Goal: Transaction & Acquisition: Purchase product/service

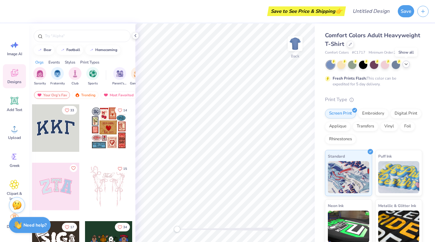
click at [405, 65] on icon at bounding box center [406, 64] width 5 height 5
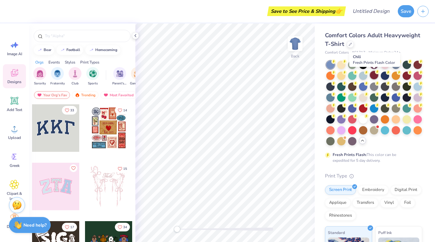
click at [374, 75] on div at bounding box center [374, 75] width 8 height 8
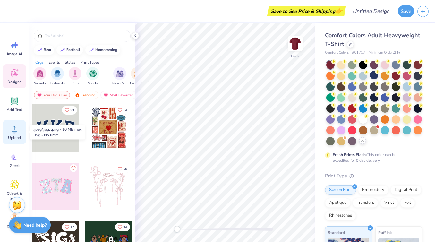
click at [16, 129] on icon at bounding box center [15, 129] width 10 height 10
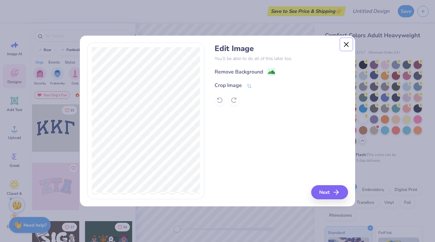
click at [342, 47] on button "Close" at bounding box center [347, 44] width 12 height 12
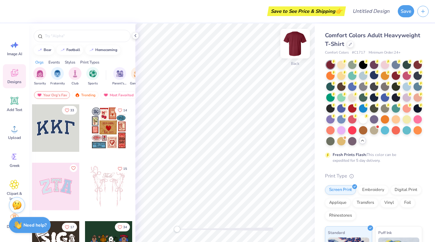
click at [298, 52] on img at bounding box center [295, 44] width 26 height 26
click at [16, 133] on icon at bounding box center [15, 129] width 10 height 10
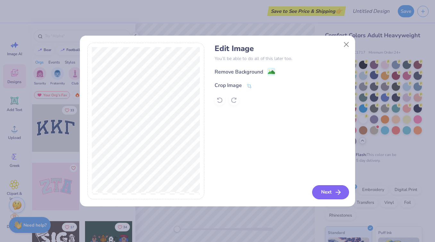
click at [325, 191] on button "Next" at bounding box center [330, 192] width 37 height 14
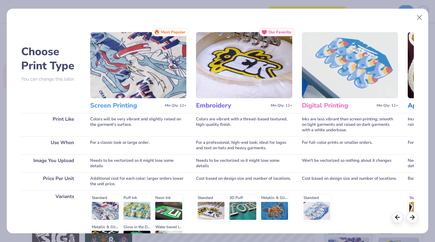
scroll to position [78, 0]
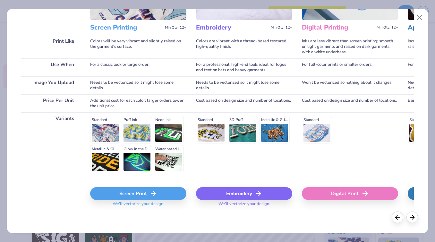
click at [157, 194] on icon at bounding box center [154, 194] width 8 height 8
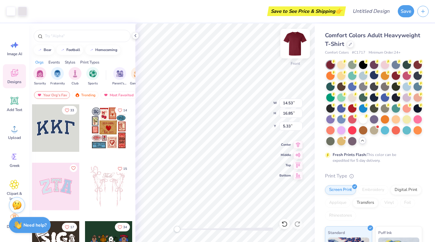
click at [293, 44] on img at bounding box center [295, 44] width 26 height 26
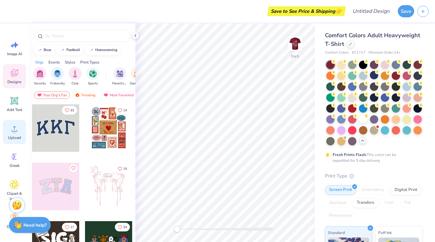
click at [15, 128] on icon at bounding box center [15, 129] width 10 height 10
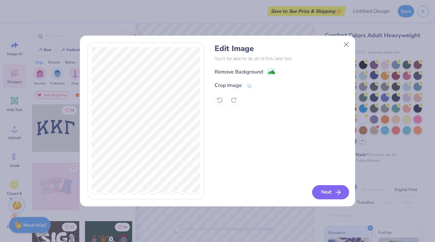
click at [338, 194] on polyline "button" at bounding box center [339, 192] width 2 height 4
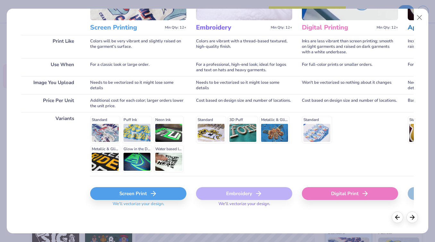
click at [157, 196] on icon at bounding box center [154, 194] width 8 height 8
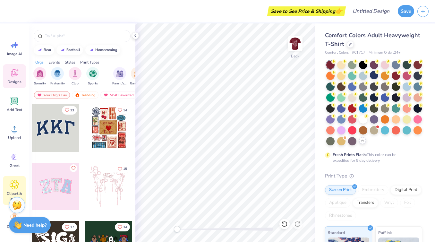
scroll to position [4, 0]
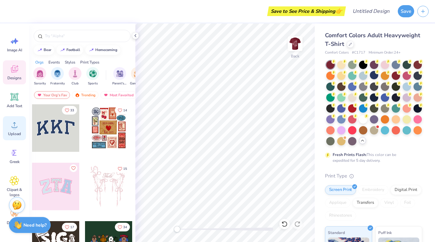
click at [10, 135] on span "Upload" at bounding box center [14, 133] width 13 height 5
click at [15, 130] on div "Upload" at bounding box center [14, 128] width 23 height 24
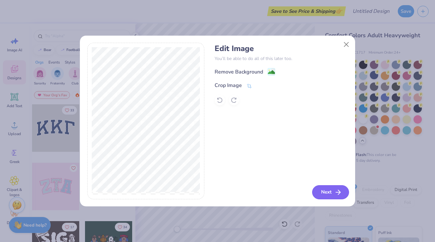
click at [334, 190] on icon "button" at bounding box center [338, 192] width 8 height 8
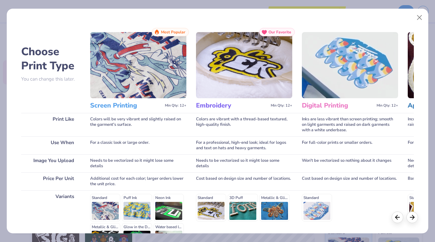
scroll to position [78, 0]
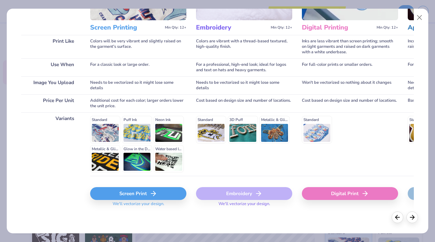
click at [137, 191] on div "Screen Print" at bounding box center [138, 193] width 96 height 13
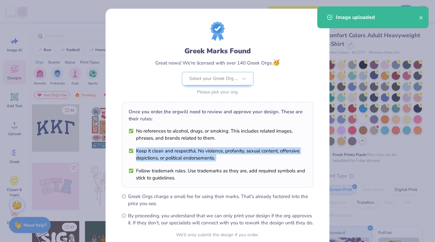
click at [217, 134] on ul "No references to alcohol, drugs, or smoking. This includes related images, phra…" at bounding box center [218, 154] width 178 height 54
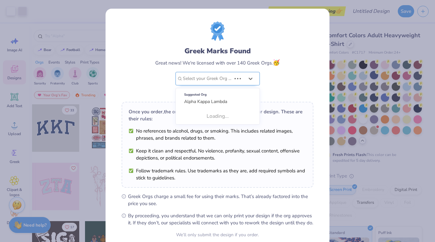
click at [229, 82] on div at bounding box center [207, 78] width 48 height 8
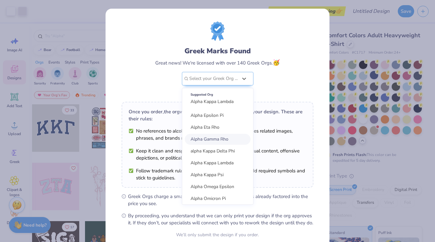
scroll to position [74, 0]
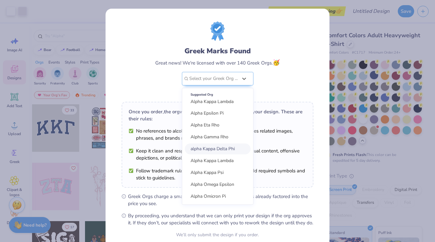
click at [236, 149] on div "alpha Kappa Delta Phi" at bounding box center [218, 148] width 66 height 11
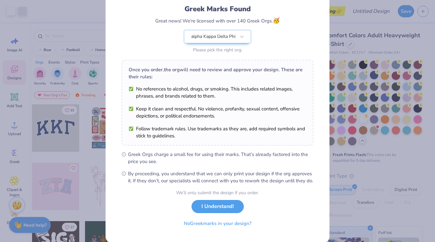
scroll to position [58, 0]
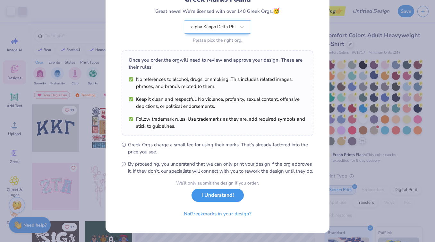
click at [222, 195] on button "I Understand!" at bounding box center [218, 195] width 52 height 13
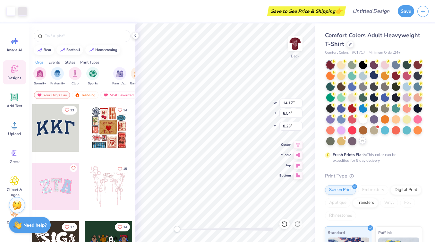
scroll to position [0, 0]
click at [291, 40] on img at bounding box center [295, 44] width 26 height 26
